Goal: Navigation & Orientation: Find specific page/section

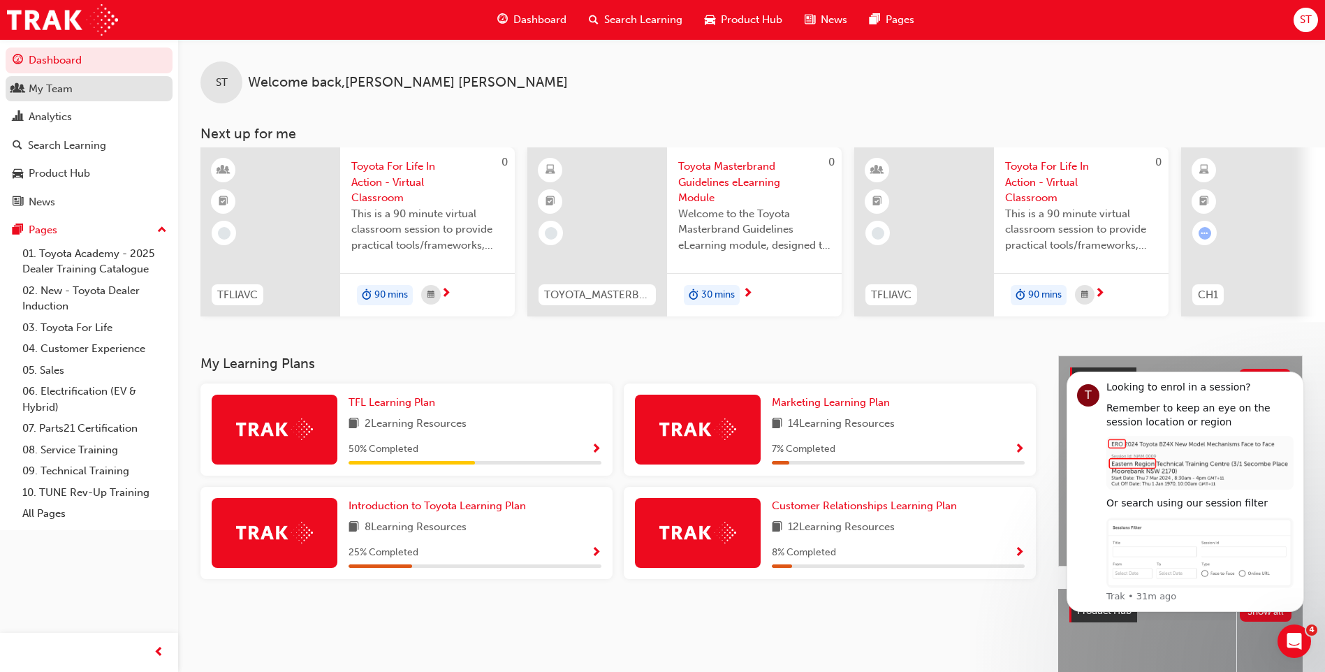
click at [59, 88] on div "My Team" at bounding box center [51, 89] width 44 height 16
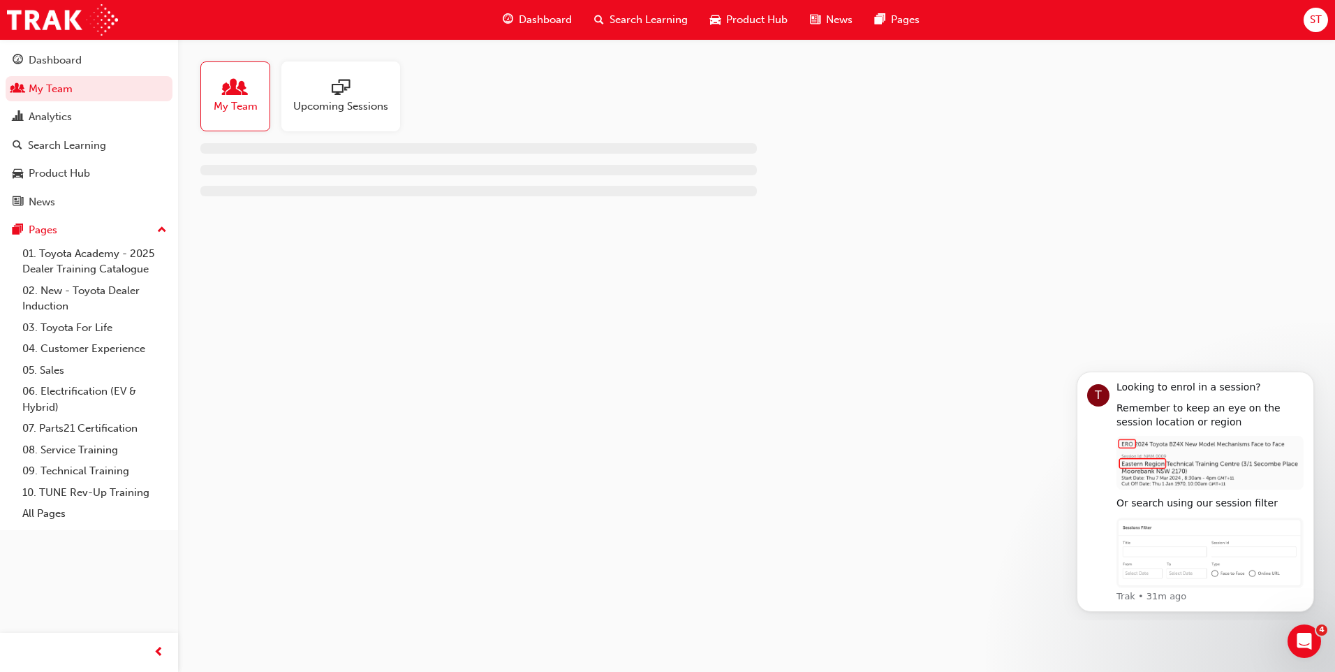
click at [324, 84] on div at bounding box center [340, 89] width 95 height 20
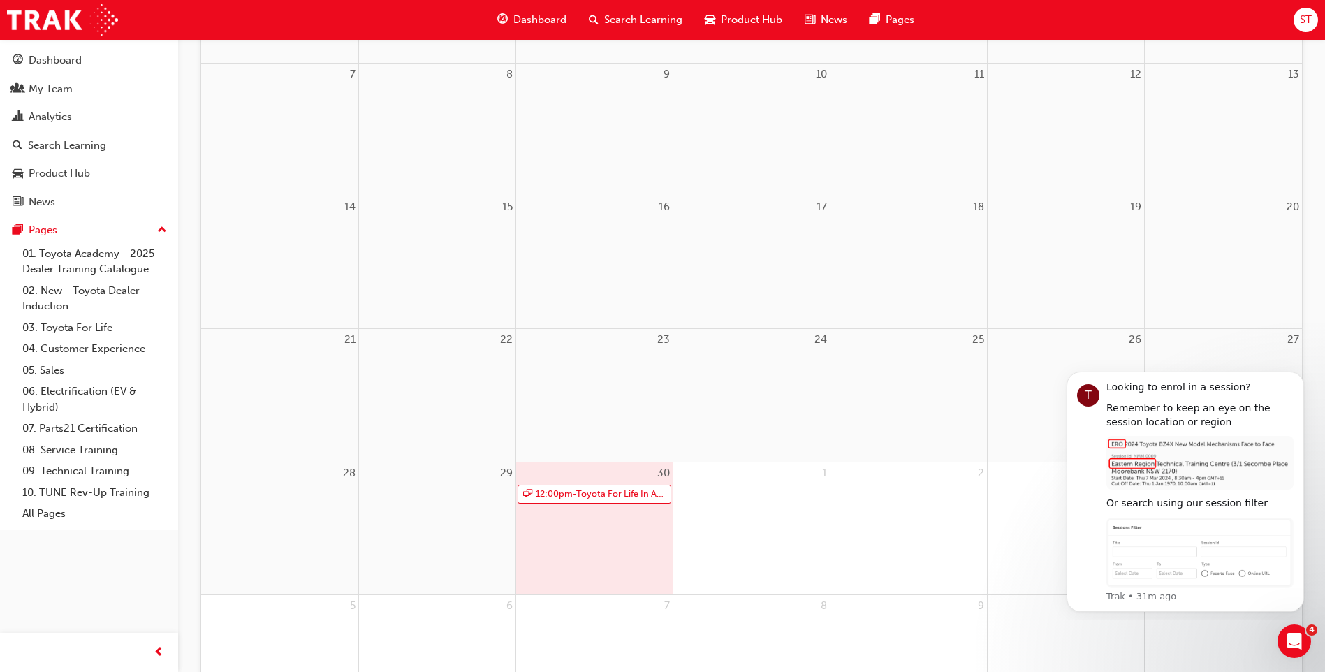
scroll to position [349, 0]
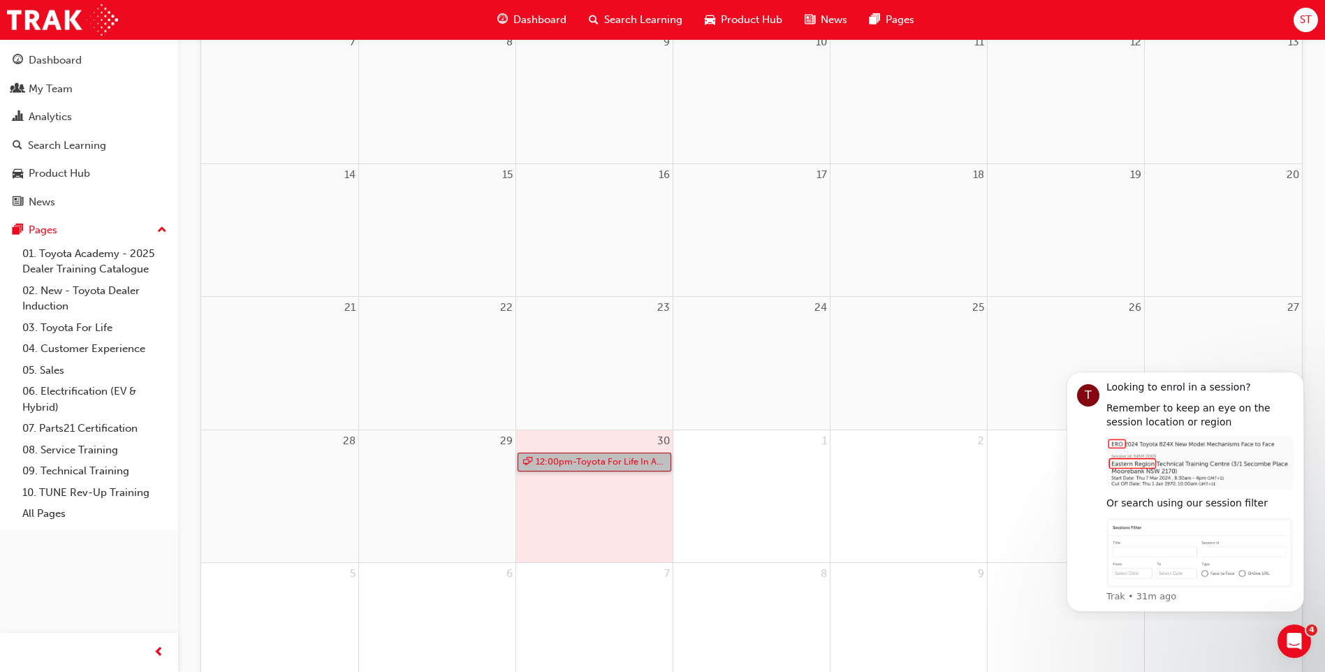
click at [569, 466] on link "12:00pm - Toyota For Life In Action - Virtual Classroom" at bounding box center [594, 461] width 154 height 19
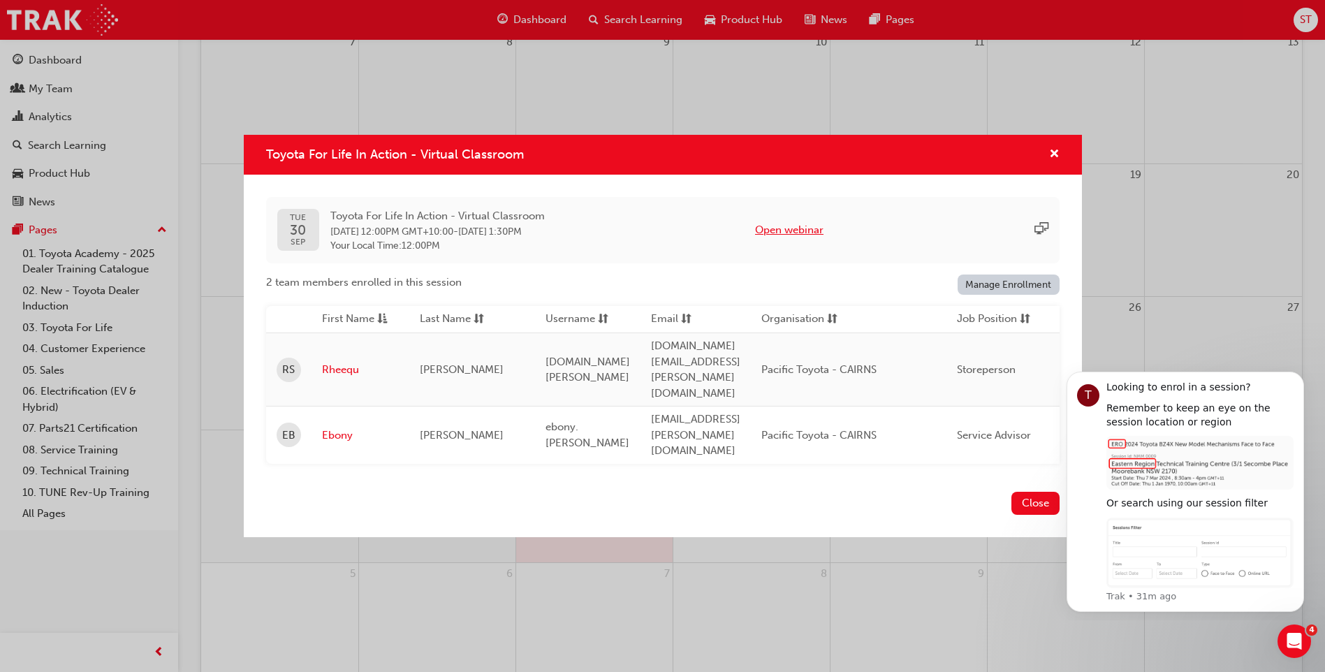
click at [815, 238] on button "Open webinar" at bounding box center [789, 230] width 68 height 16
click at [790, 238] on button "Open webinar" at bounding box center [789, 230] width 68 height 16
